Goal: Task Accomplishment & Management: Manage account settings

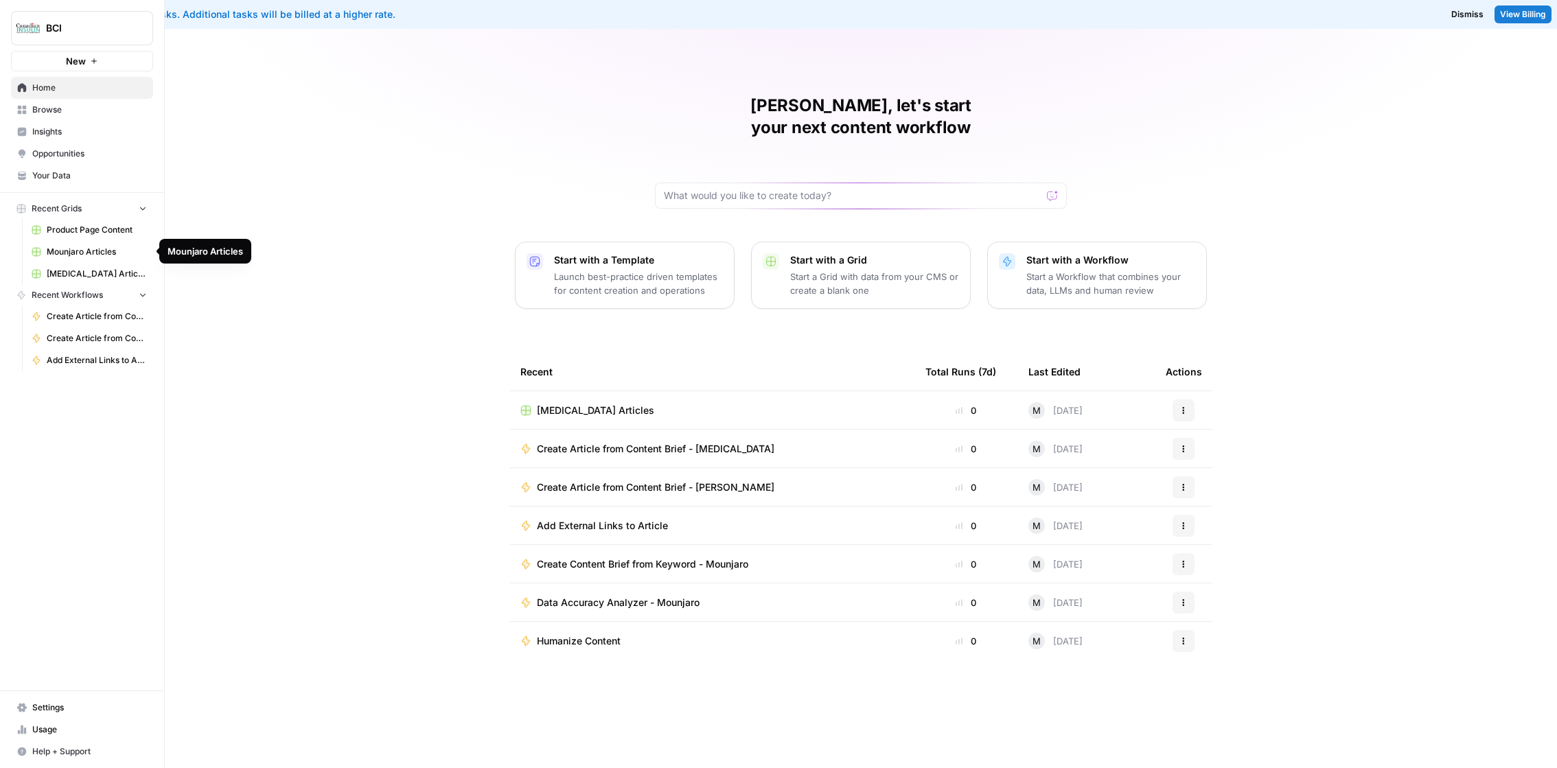
click at [114, 251] on span "Mounjaro Articles" at bounding box center [97, 252] width 100 height 12
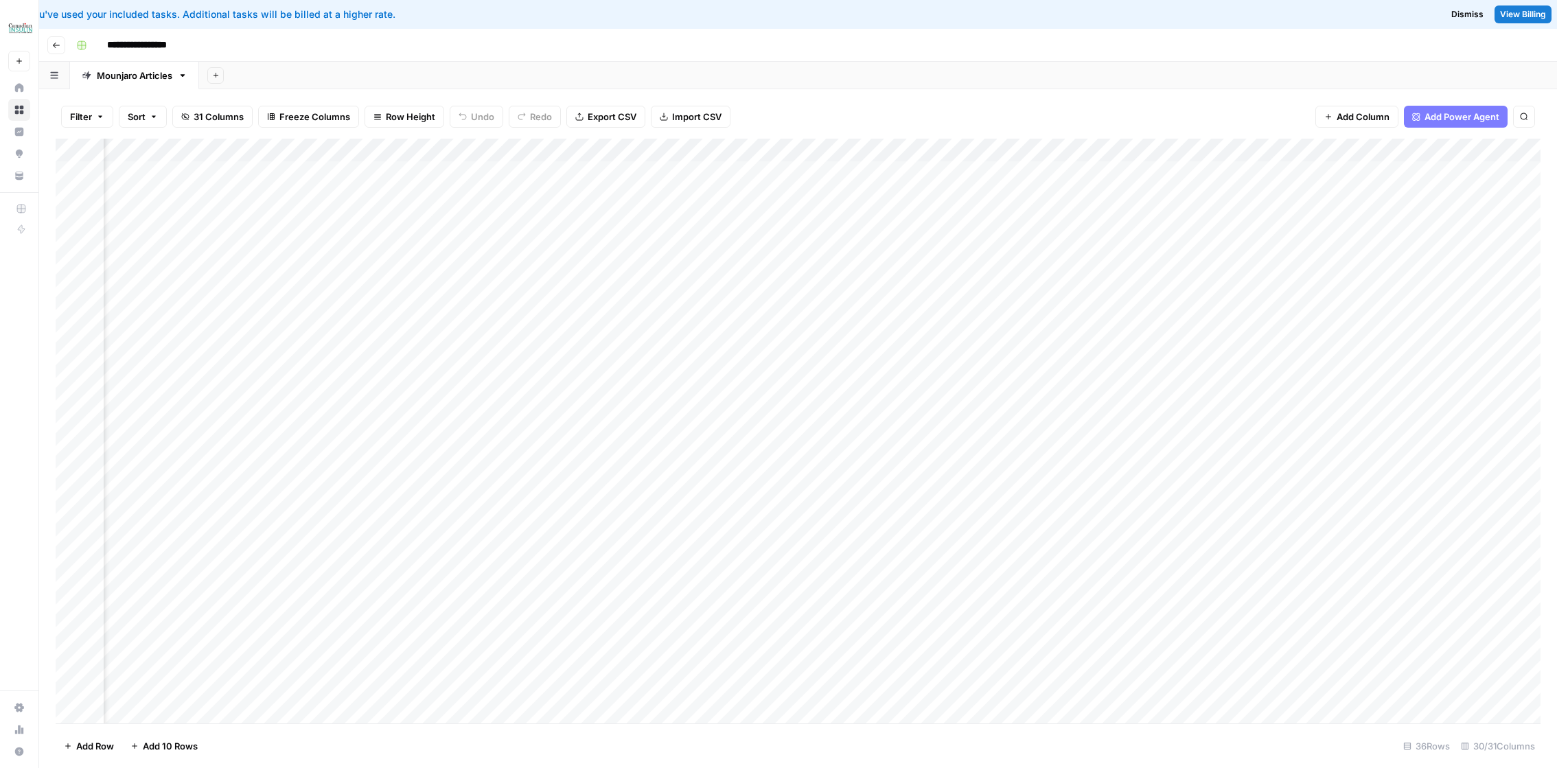
scroll to position [0, 472]
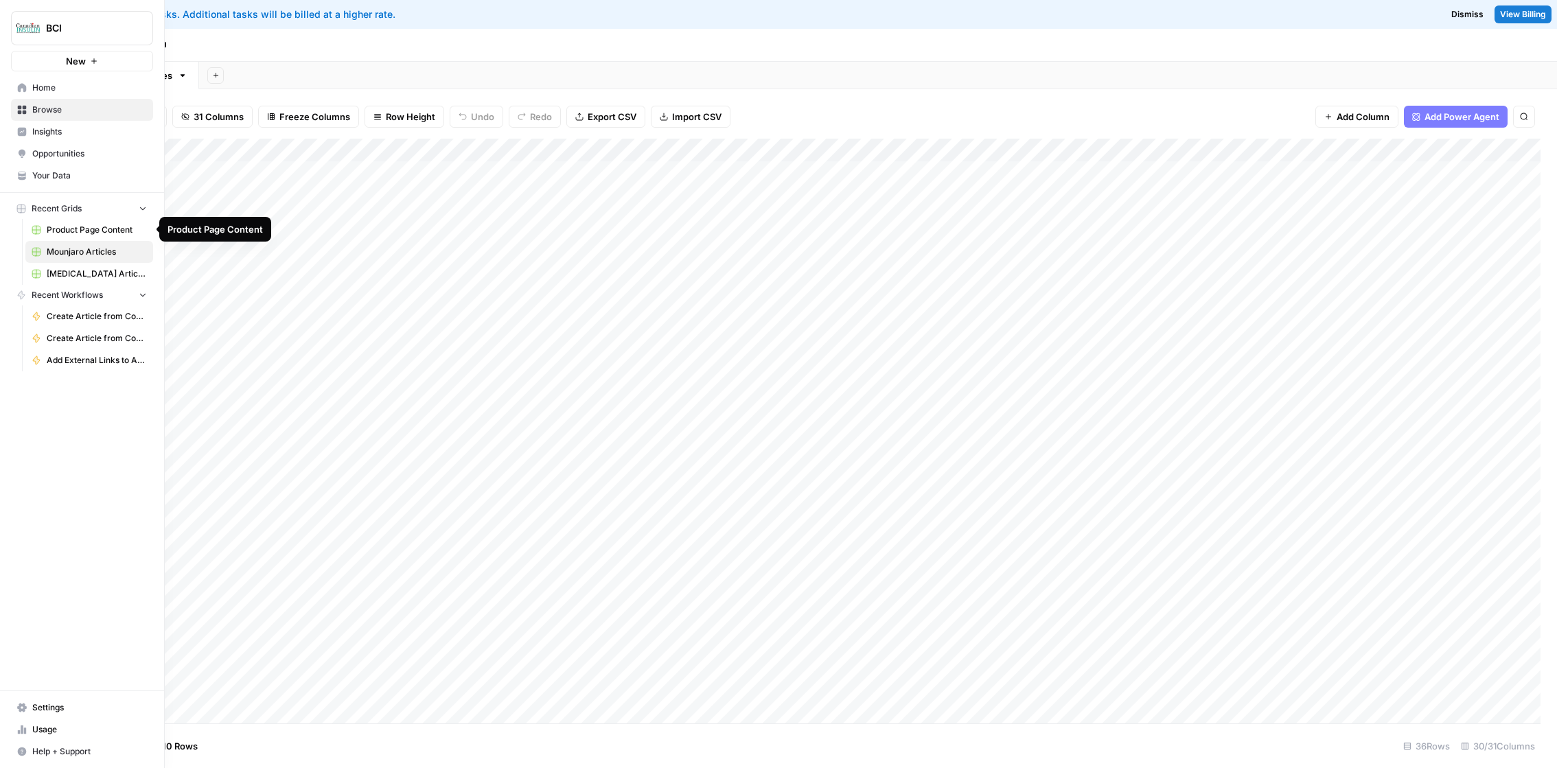
click at [80, 232] on span "Product Page Content" at bounding box center [97, 230] width 100 height 12
click at [14, 703] on link "Settings" at bounding box center [82, 708] width 142 height 22
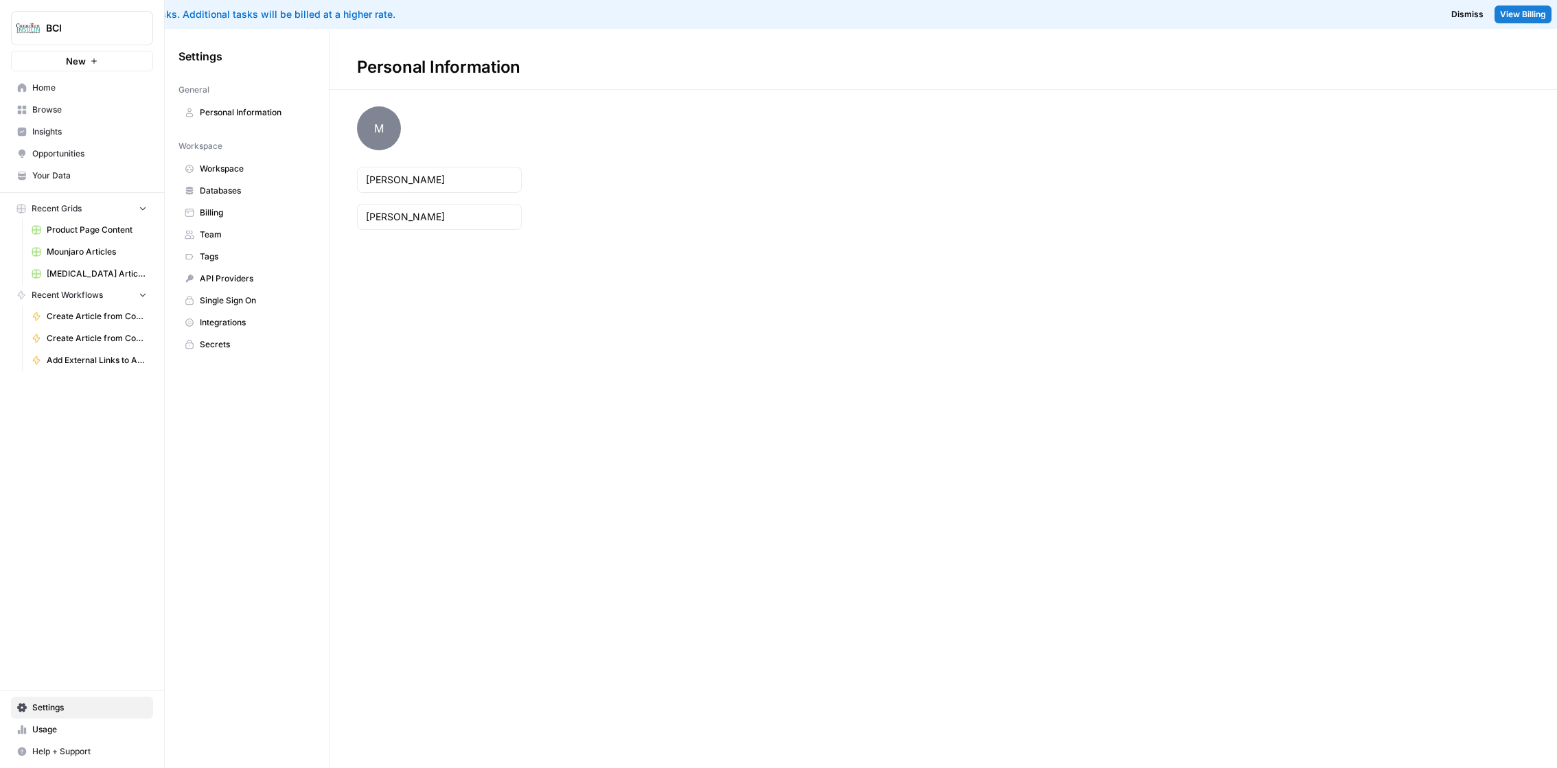
click at [215, 216] on span "Billing" at bounding box center [254, 213] width 109 height 12
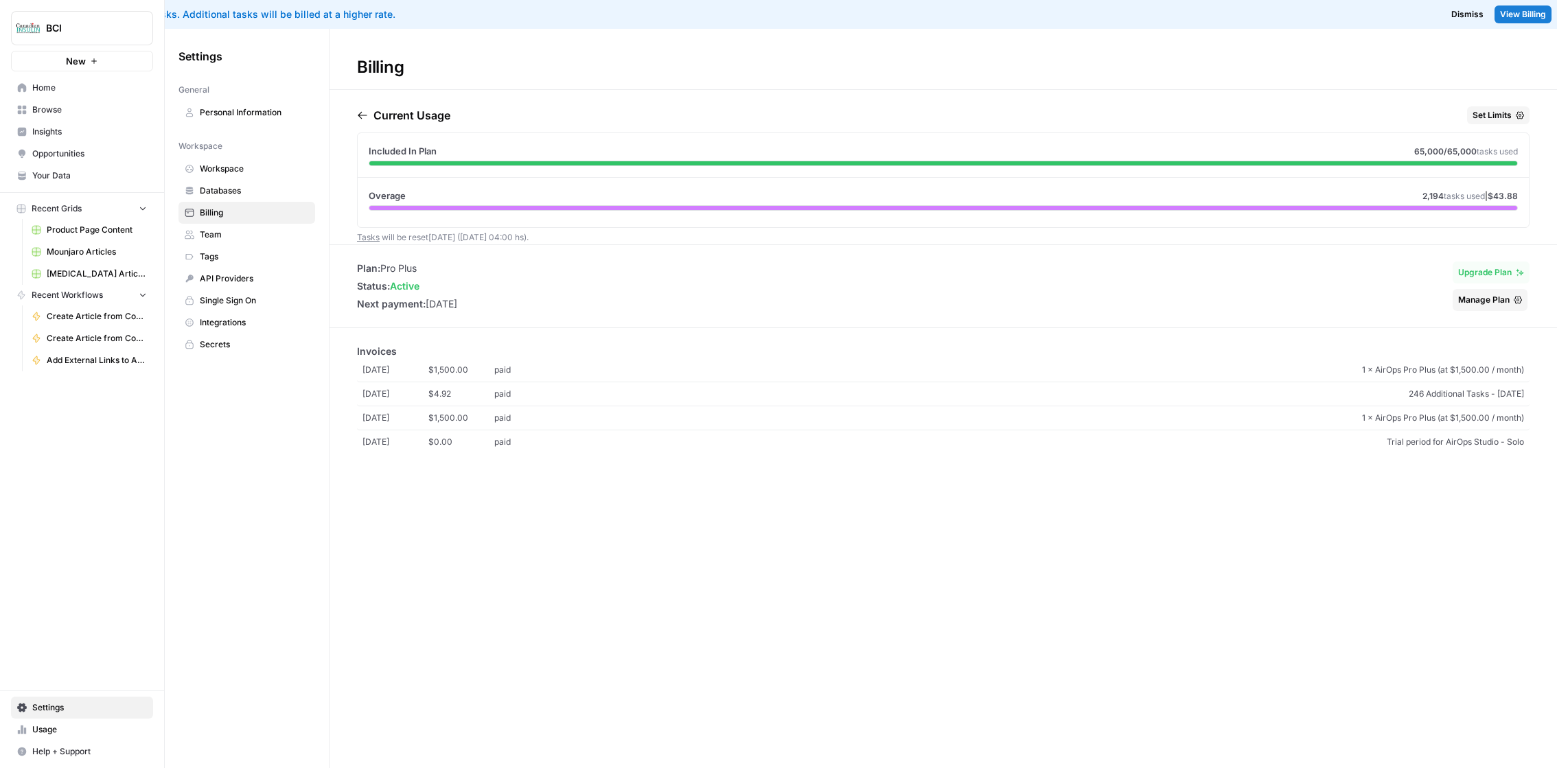
drag, startPoint x: 444, startPoint y: 235, endPoint x: 459, endPoint y: 235, distance: 15.1
click at [459, 235] on span "Tasks will be reset [DATE] ([DATE] 04:00 hs) ." at bounding box center [443, 237] width 172 height 10
click at [487, 233] on span "Tasks will be reset [DATE] ([DATE] 04:00 hs) ." at bounding box center [443, 237] width 172 height 10
